Goal: Use online tool/utility: Utilize a website feature to perform a specific function

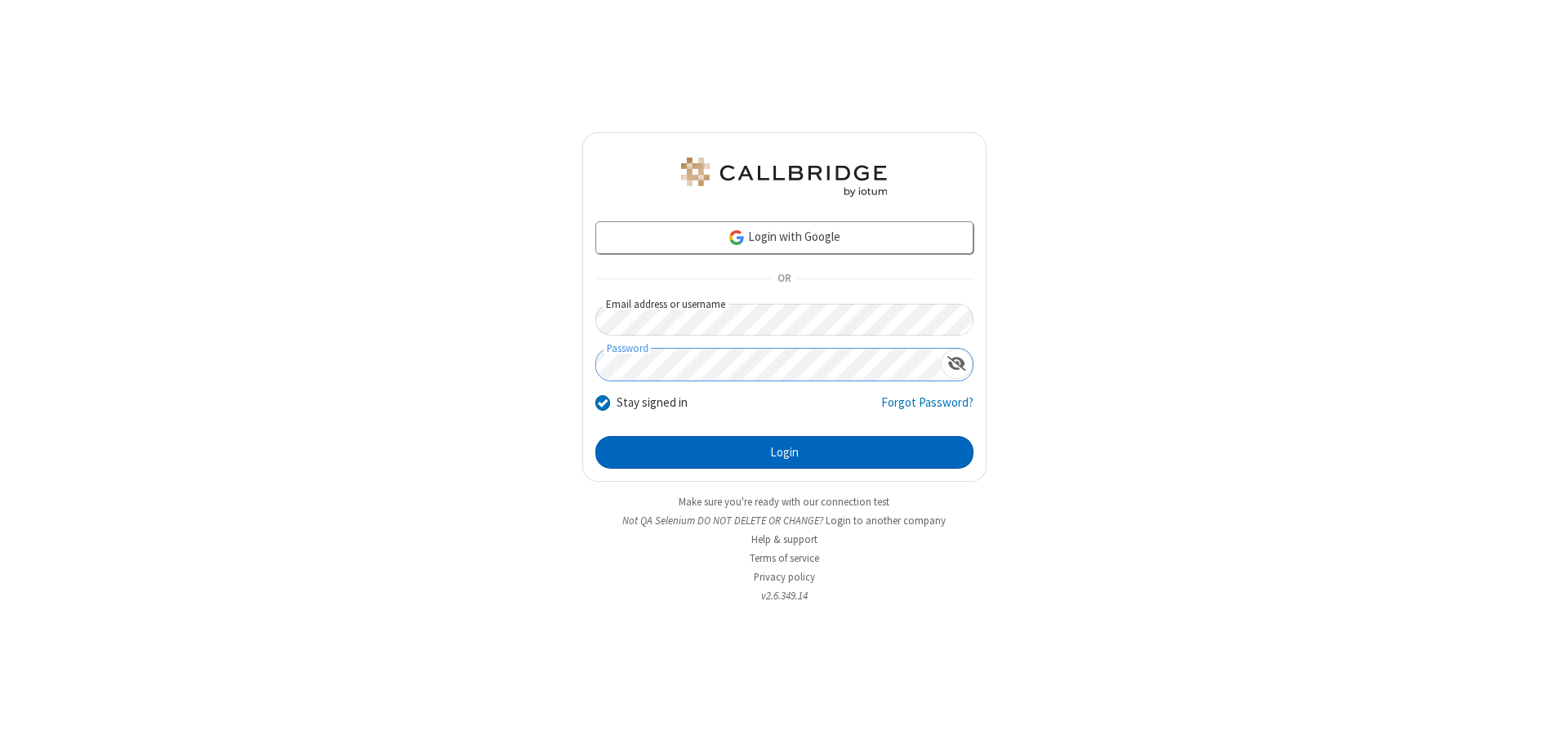
click at [784, 453] on button "Login" at bounding box center [784, 453] width 378 height 33
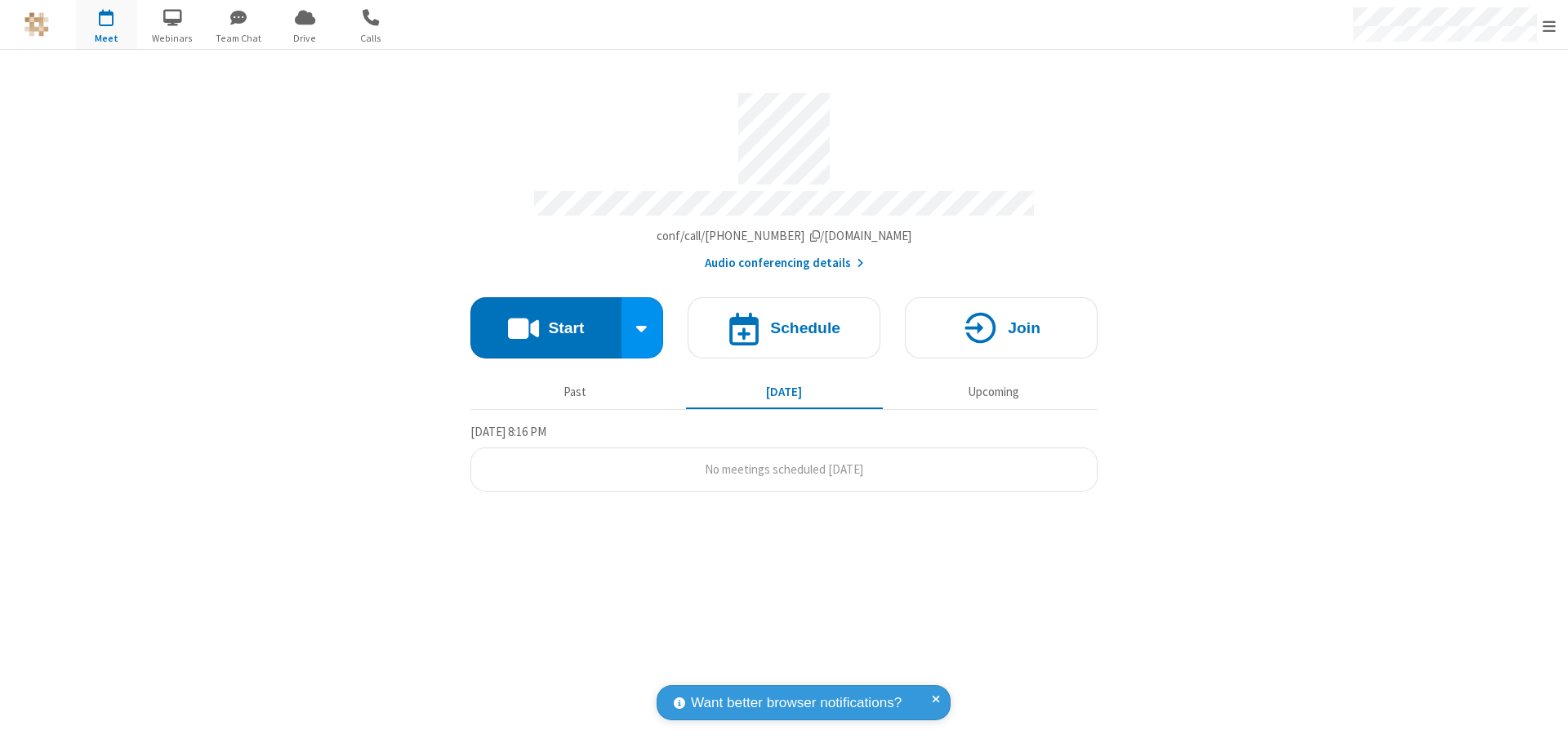
click at [546, 320] on button "Start" at bounding box center [546, 327] width 151 height 61
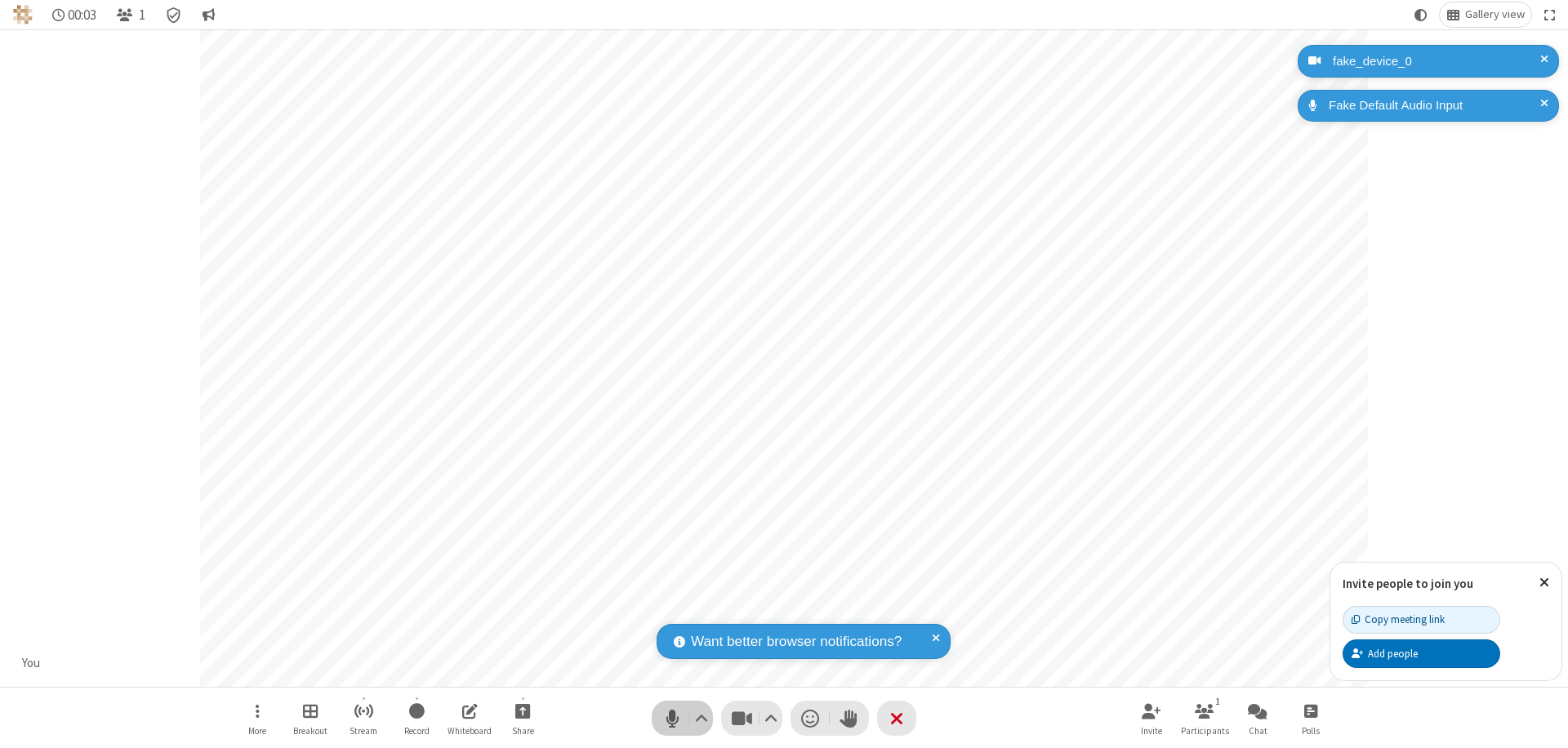
click at [672, 718] on span "Mute (⌘+Shift+A)" at bounding box center [672, 718] width 24 height 24
click at [672, 718] on span "Unmute (⌘+Shift+A)" at bounding box center [672, 718] width 24 height 24
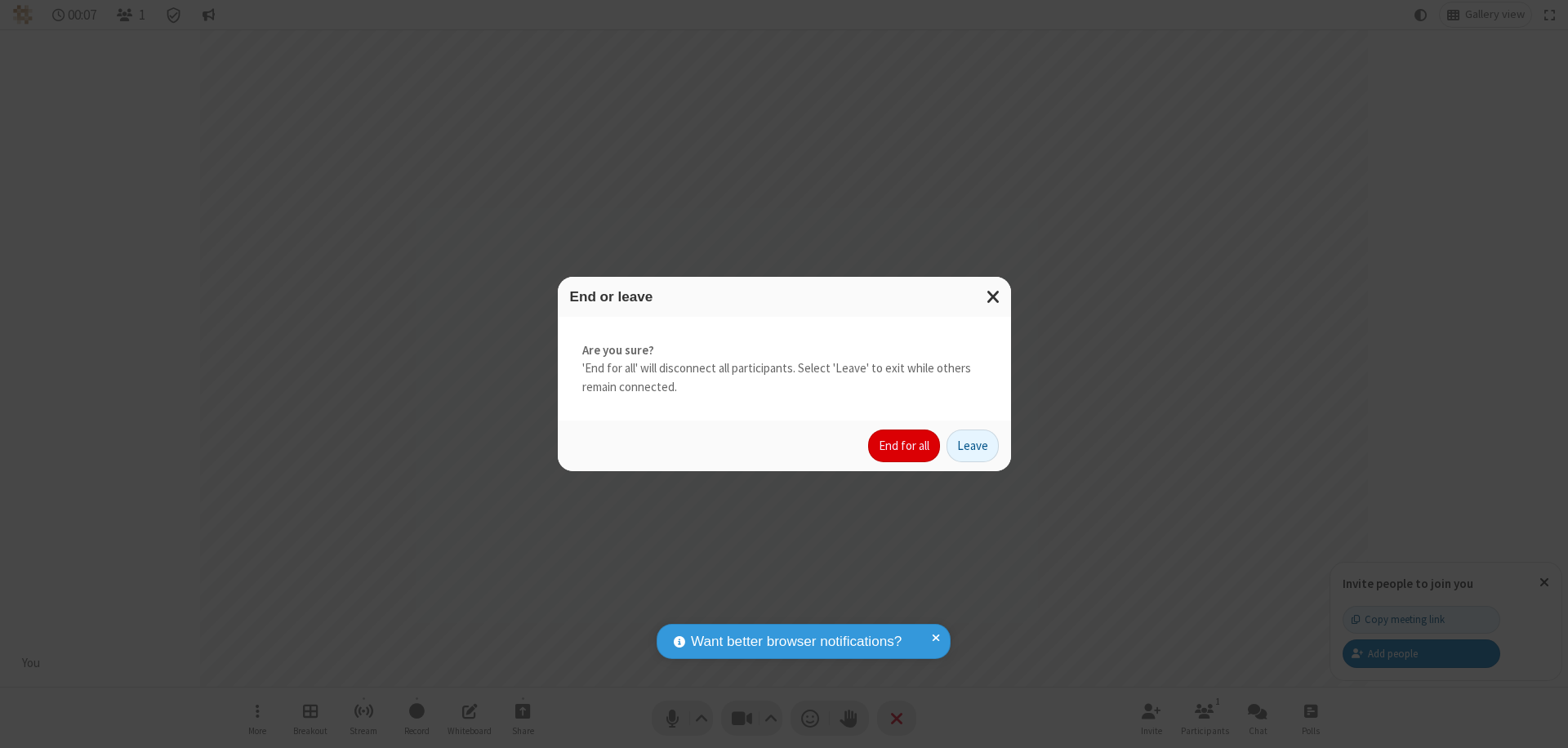
click at [905, 446] on button "End for all" at bounding box center [904, 446] width 71 height 33
